Goal: Task Accomplishment & Management: Manage account settings

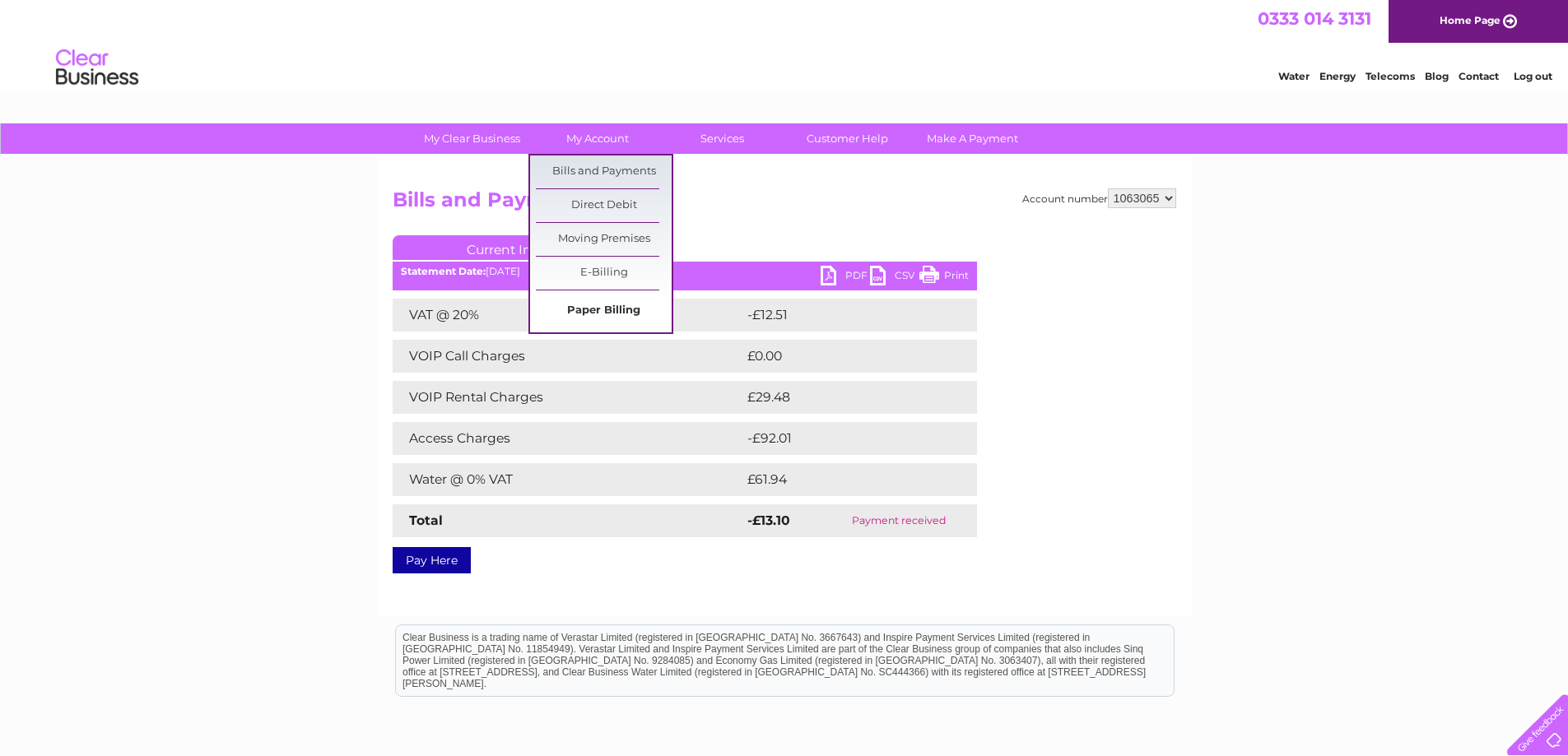
click at [602, 305] on link "Paper Billing" at bounding box center [604, 310] width 136 height 33
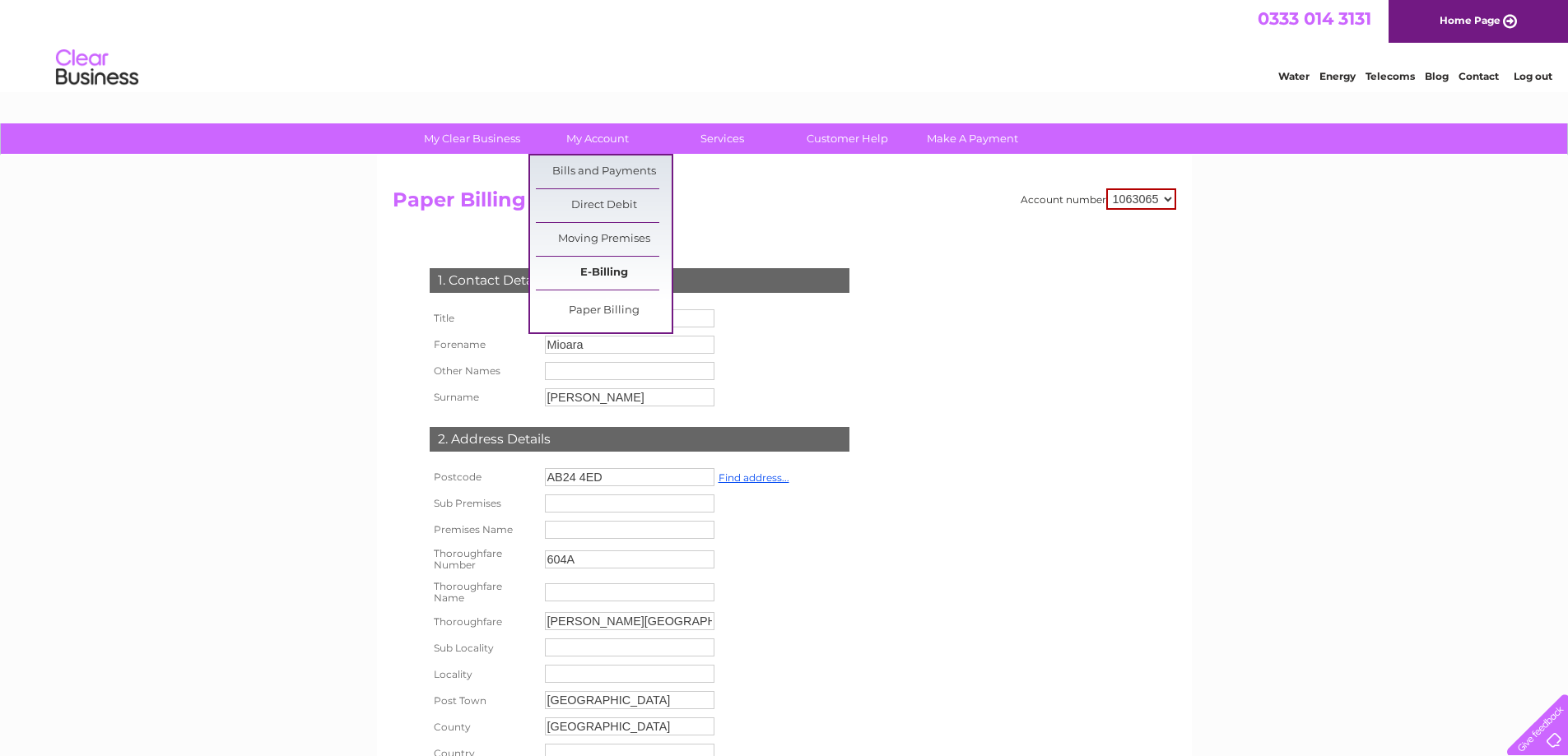
click at [596, 273] on link "E-Billing" at bounding box center [604, 272] width 136 height 33
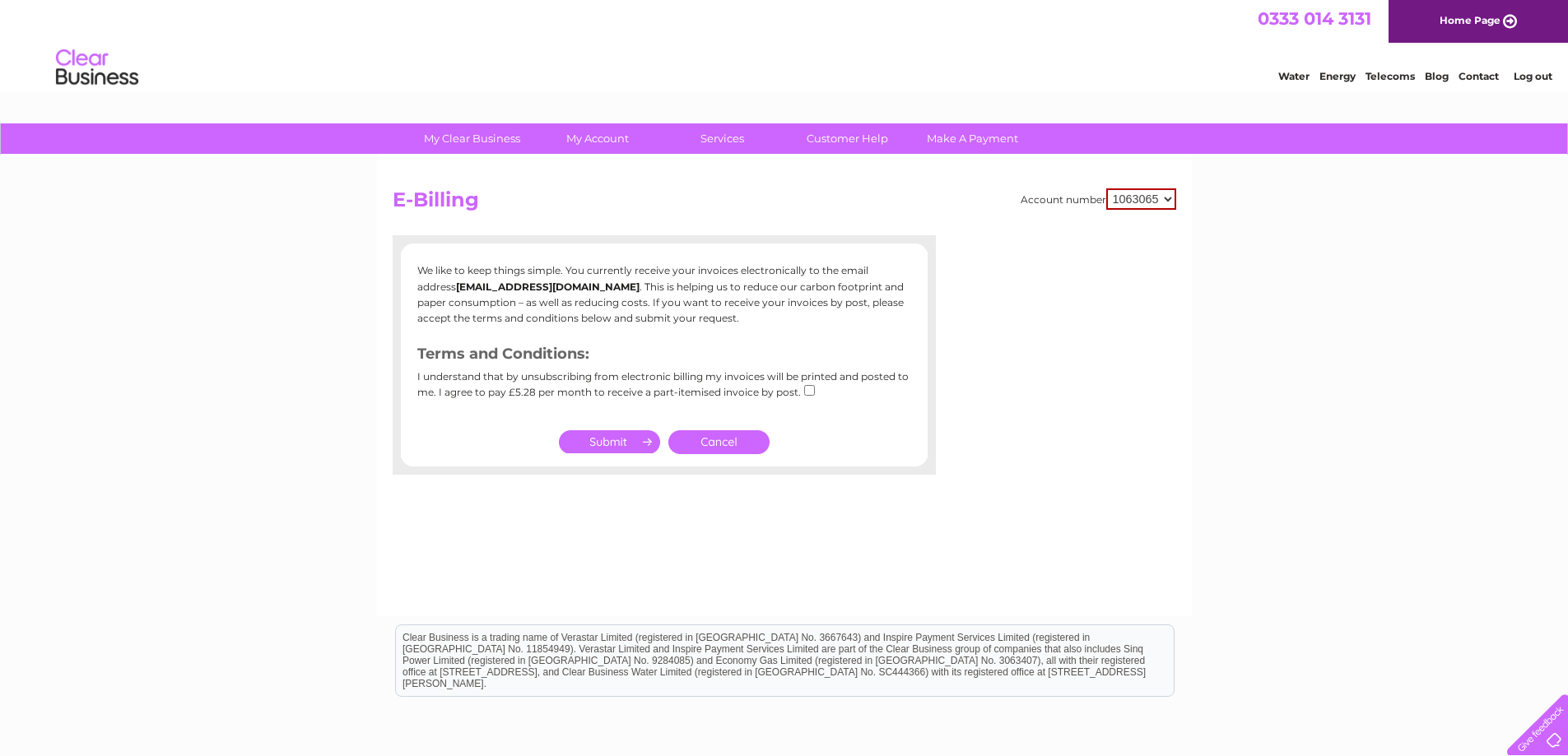
click at [1522, 77] on link "Log out" at bounding box center [1533, 76] width 39 height 12
